Goal: Check status

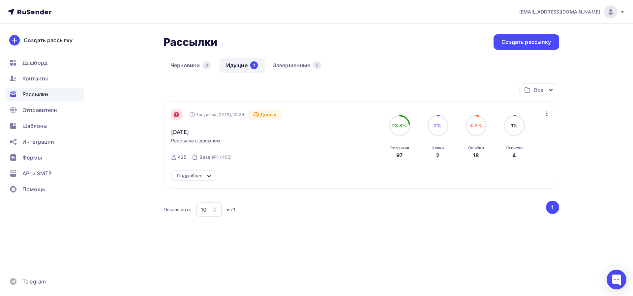
click at [177, 117] on icon at bounding box center [176, 114] width 5 height 5
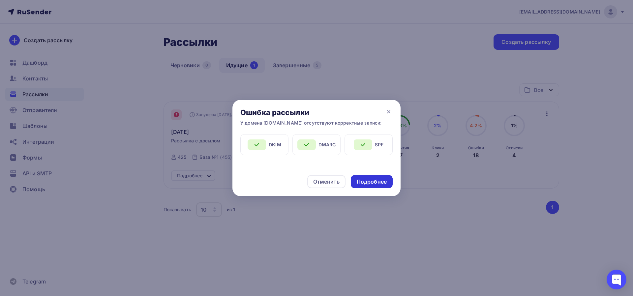
click at [387, 183] on div "Подробнее" at bounding box center [372, 182] width 30 height 8
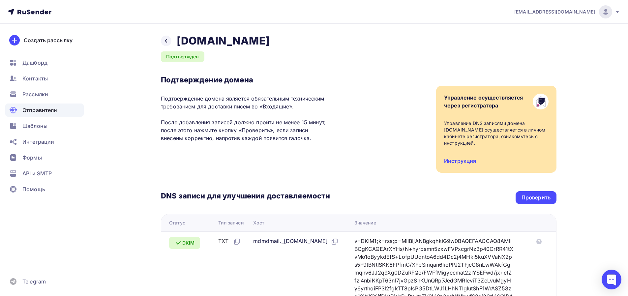
scroll to position [178, 0]
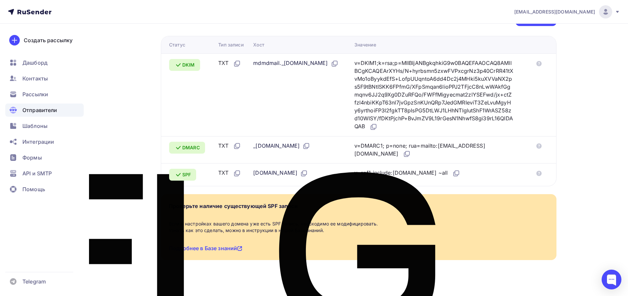
click at [32, 112] on span "Отправители" at bounding box center [39, 110] width 35 height 8
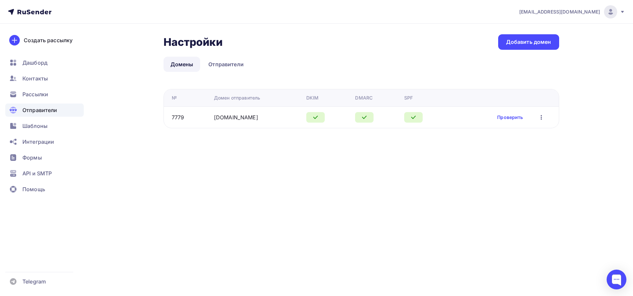
click at [40, 112] on span "Отправители" at bounding box center [39, 110] width 35 height 8
click at [49, 92] on div "Рассылки" at bounding box center [44, 94] width 79 height 13
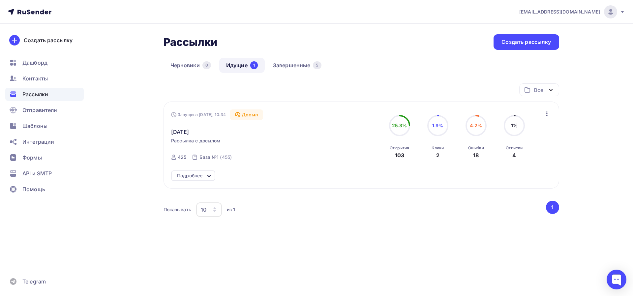
click at [212, 177] on icon at bounding box center [209, 176] width 8 height 8
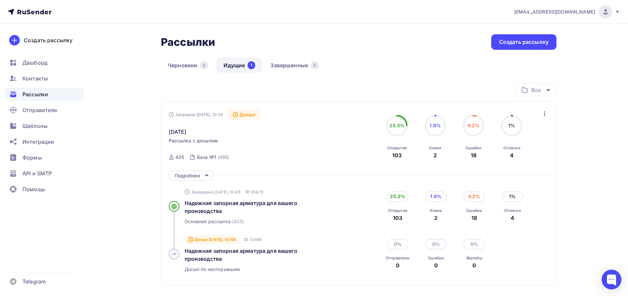
click at [212, 177] on div "Подробнее" at bounding box center [191, 176] width 44 height 11
